Goal: Transaction & Acquisition: Purchase product/service

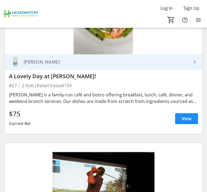
scroll to position [5333, 0]
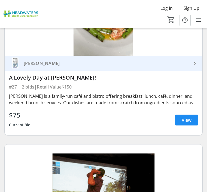
click at [186, 121] on span "View" at bounding box center [186, 120] width 10 height 7
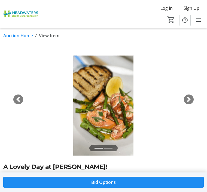
click at [19, 100] on span "button" at bounding box center [18, 99] width 5 height 5
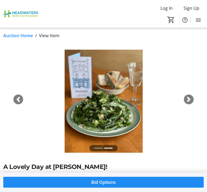
click at [18, 101] on span "button" at bounding box center [18, 99] width 5 height 5
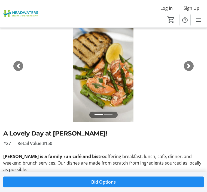
scroll to position [33, 0]
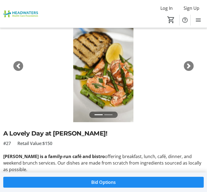
click at [103, 186] on span "Bid Options" at bounding box center [103, 182] width 24 height 7
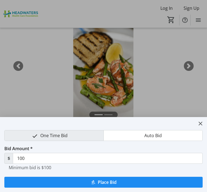
scroll to position [0, 0]
click at [20, 70] on div at bounding box center [103, 96] width 207 height 192
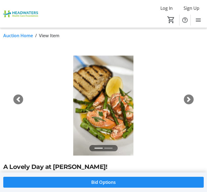
scroll to position [33, 0]
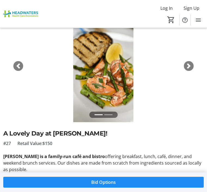
click at [17, 67] on span "button" at bounding box center [18, 65] width 5 height 5
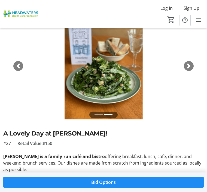
click at [13, 13] on img at bounding box center [21, 14] width 36 height 20
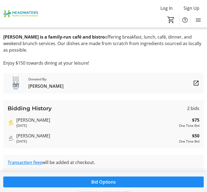
scroll to position [156, 0]
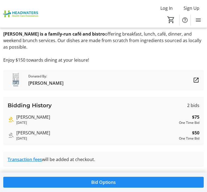
click at [27, 14] on img at bounding box center [21, 14] width 36 height 20
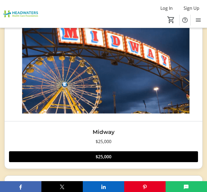
scroll to position [4125, 0]
